Goal: Find specific page/section: Find specific page/section

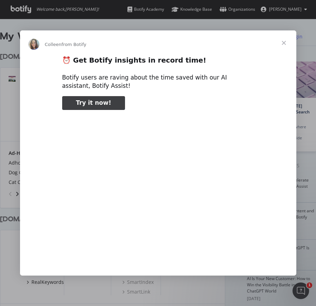
type input "3296666"
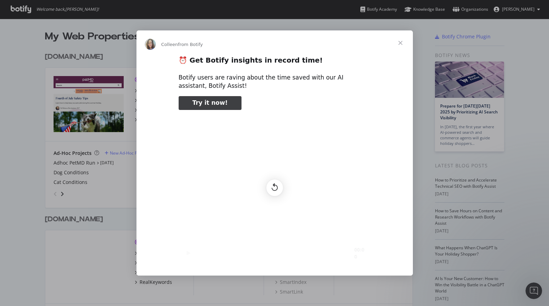
scroll to position [325, 373]
click at [316, 45] on span "Close" at bounding box center [400, 42] width 25 height 25
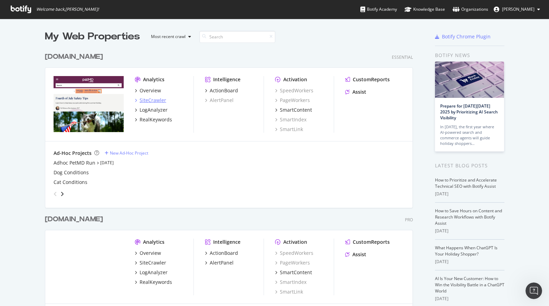
click at [148, 98] on div "SiteCrawler" at bounding box center [153, 100] width 27 height 7
